Goal: Task Accomplishment & Management: Manage account settings

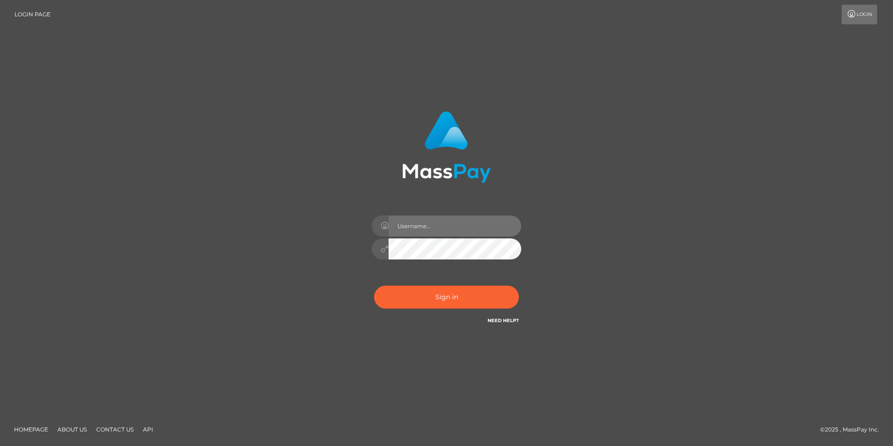
click at [433, 219] on input "text" at bounding box center [455, 225] width 133 height 21
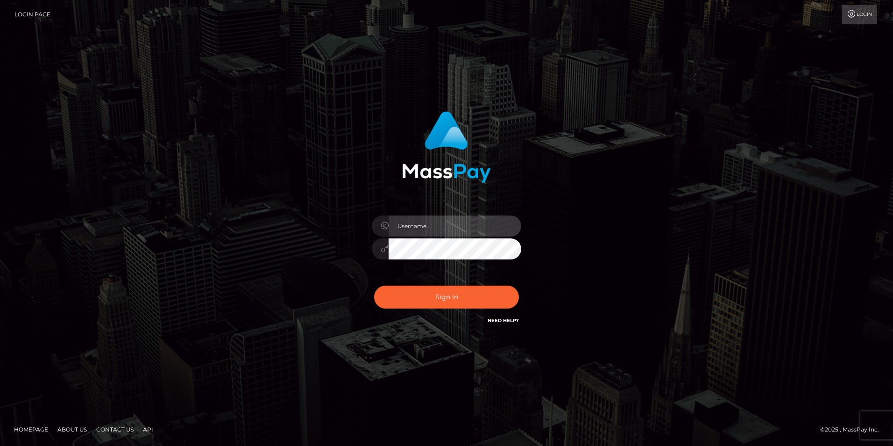
drag, startPoint x: 392, startPoint y: 232, endPoint x: 412, endPoint y: 225, distance: 21.4
click at [392, 231] on input "text" at bounding box center [455, 225] width 133 height 21
click at [412, 225] on input "text" at bounding box center [455, 225] width 133 height 21
click at [442, 231] on input "[EMAIL_ADDRESS][DOMAIN_NAME]" at bounding box center [455, 225] width 133 height 21
click at [440, 230] on input "[EMAIL_ADDRESS][DOMAIN_NAME]" at bounding box center [455, 225] width 133 height 21
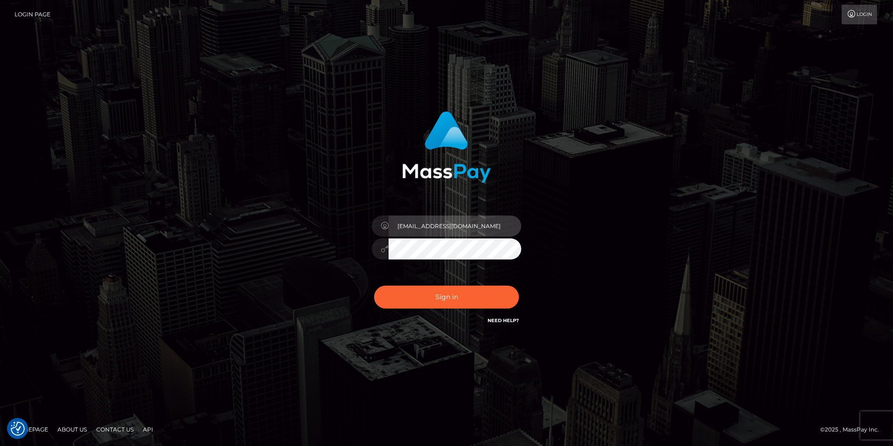
click at [447, 223] on input "[EMAIL_ADDRESS][DOMAIN_NAME]" at bounding box center [455, 225] width 133 height 21
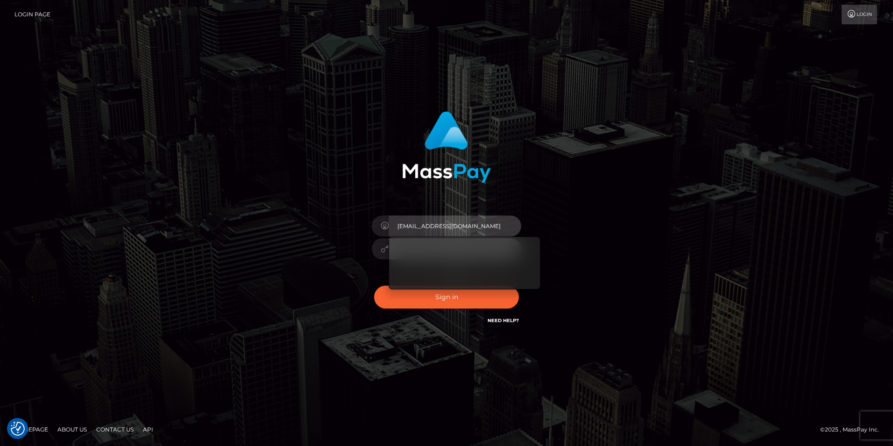
click at [447, 223] on input "[EMAIL_ADDRESS][DOMAIN_NAME]" at bounding box center [455, 225] width 133 height 21
type input "du"
type input "[EMAIL_ADDRESS][DOMAIN_NAME]"
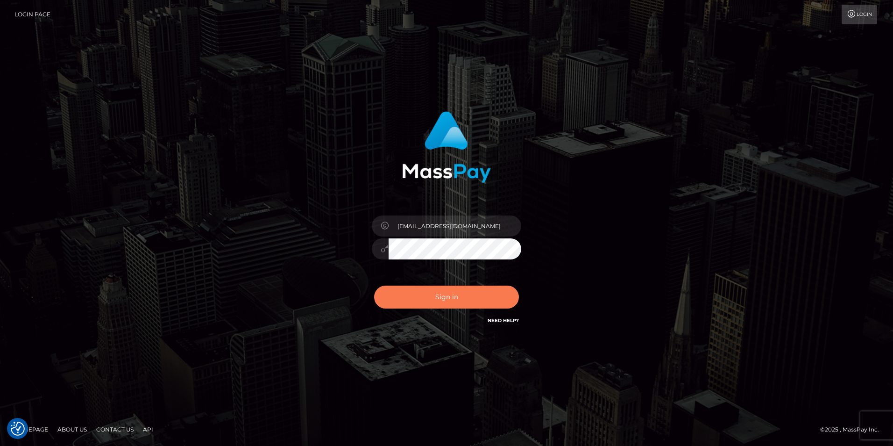
click at [443, 296] on button "Sign in" at bounding box center [446, 296] width 145 height 23
